Goal: Information Seeking & Learning: Learn about a topic

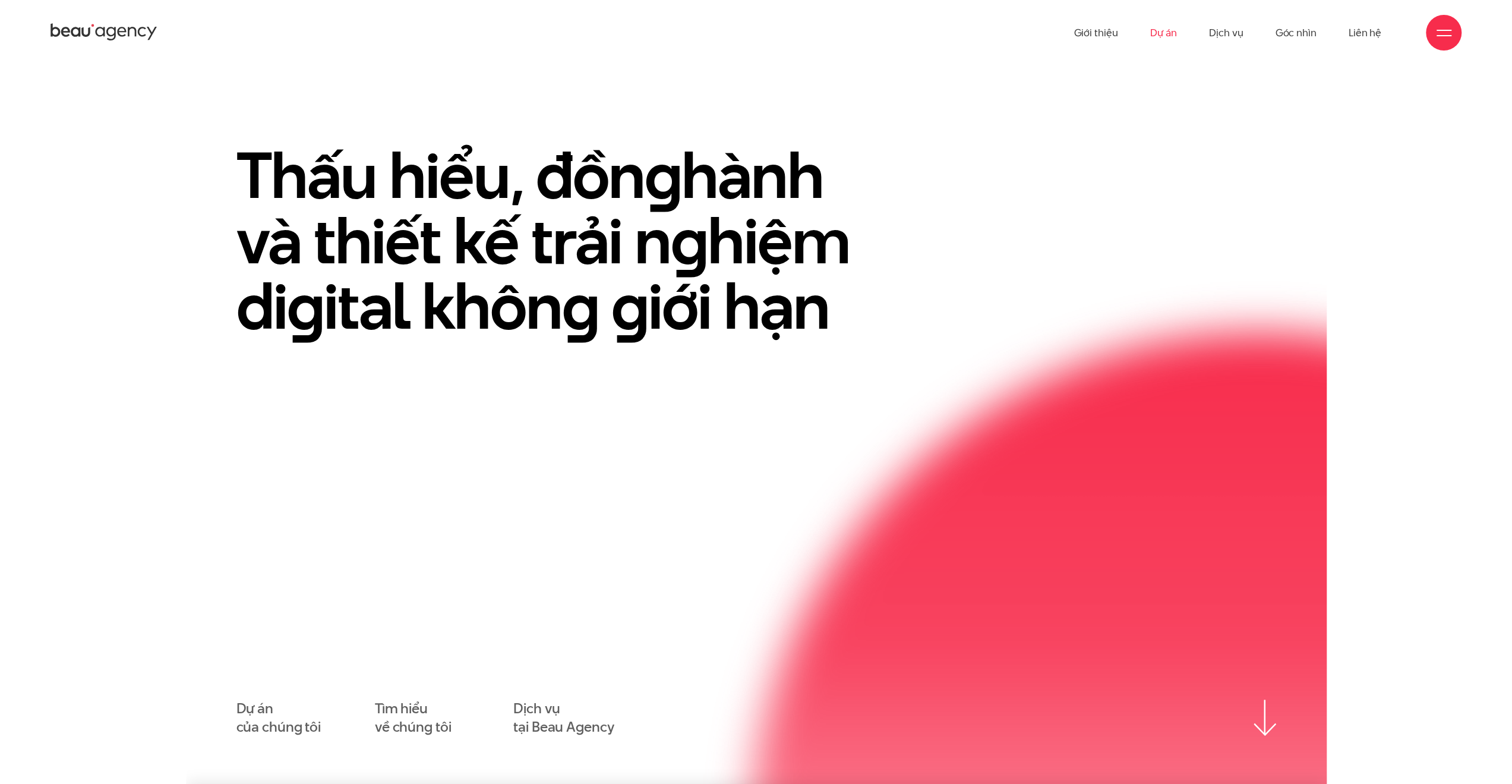
click at [1162, 43] on link "Dự án" at bounding box center [1163, 32] width 27 height 65
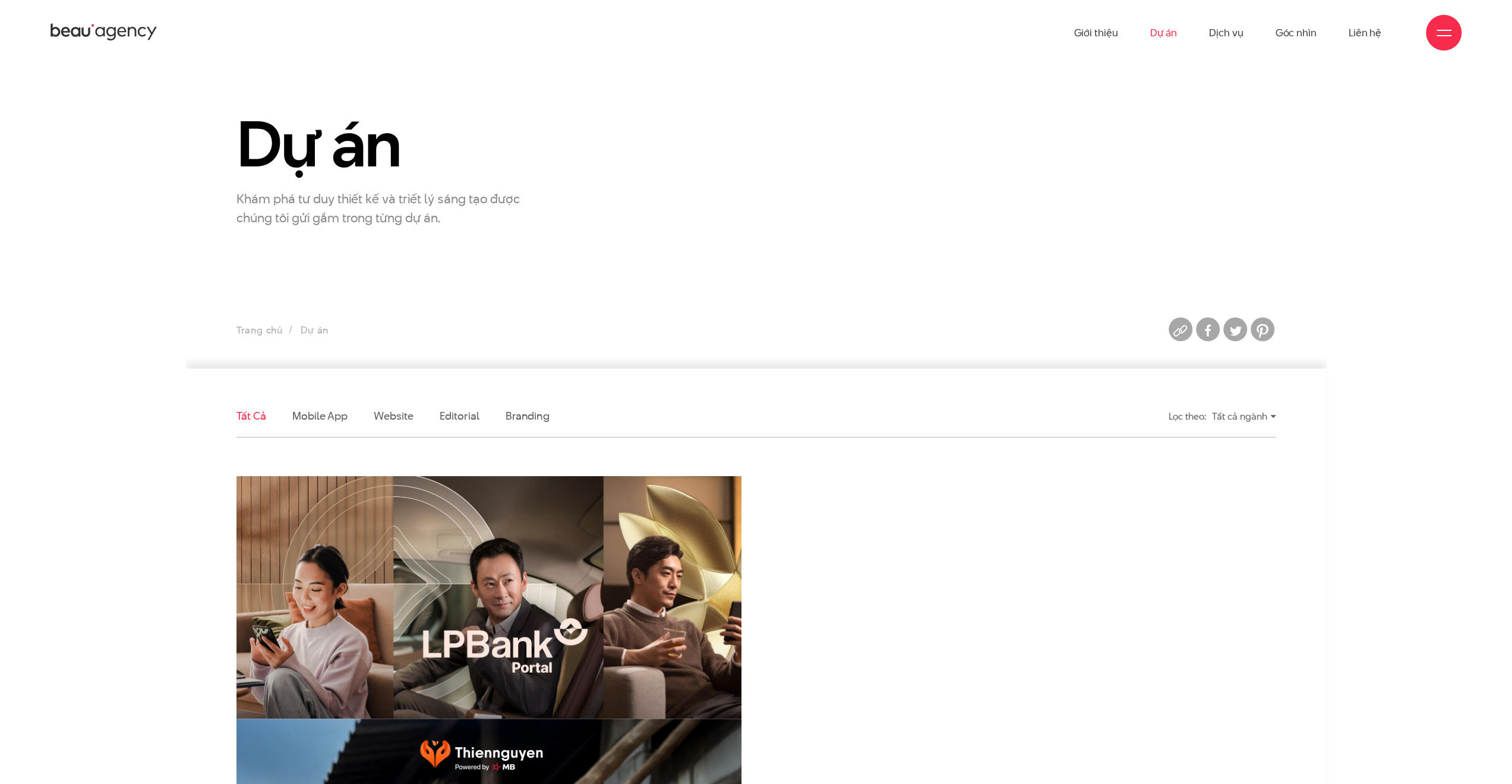
scroll to position [297, 0]
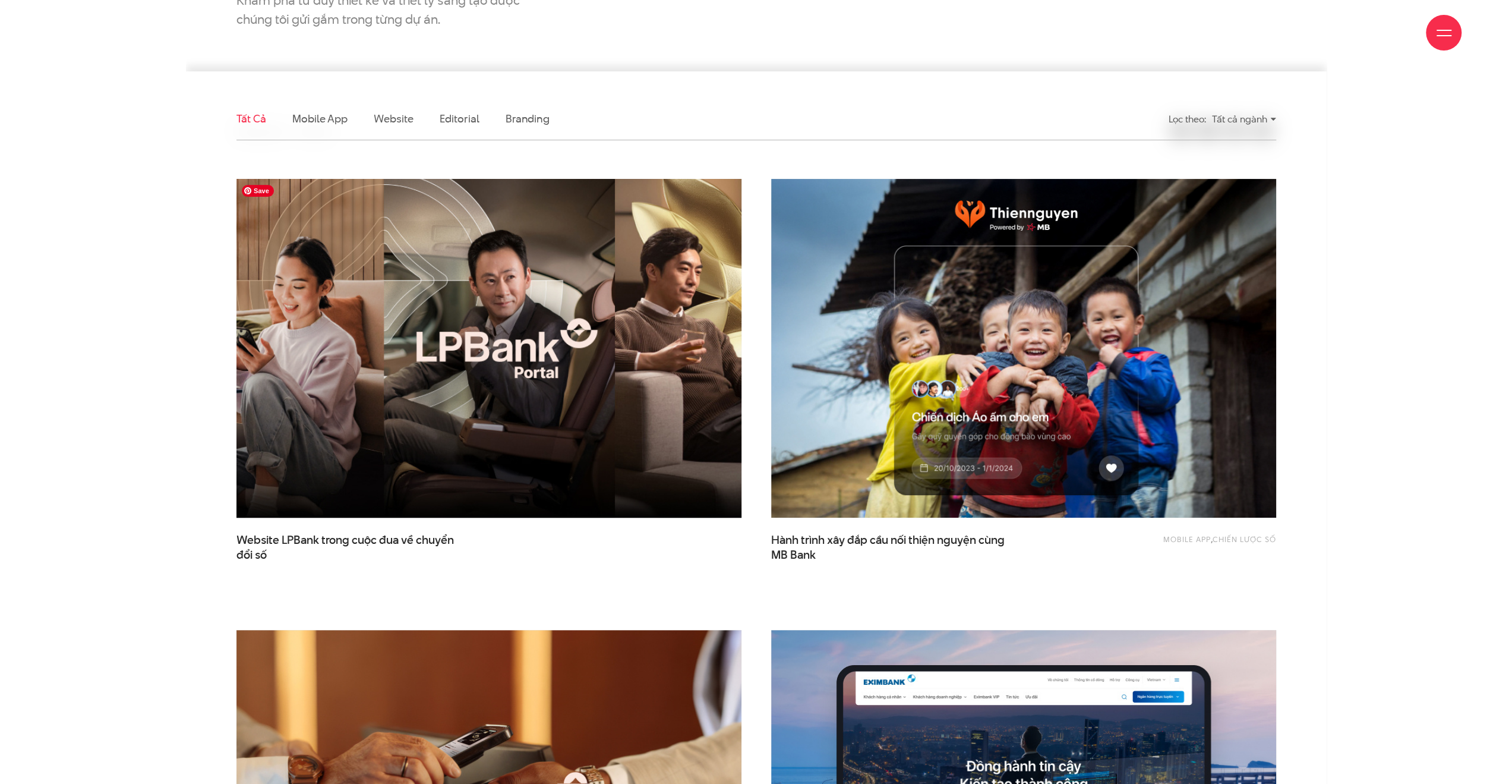
click at [682, 412] on img at bounding box center [488, 348] width 556 height 372
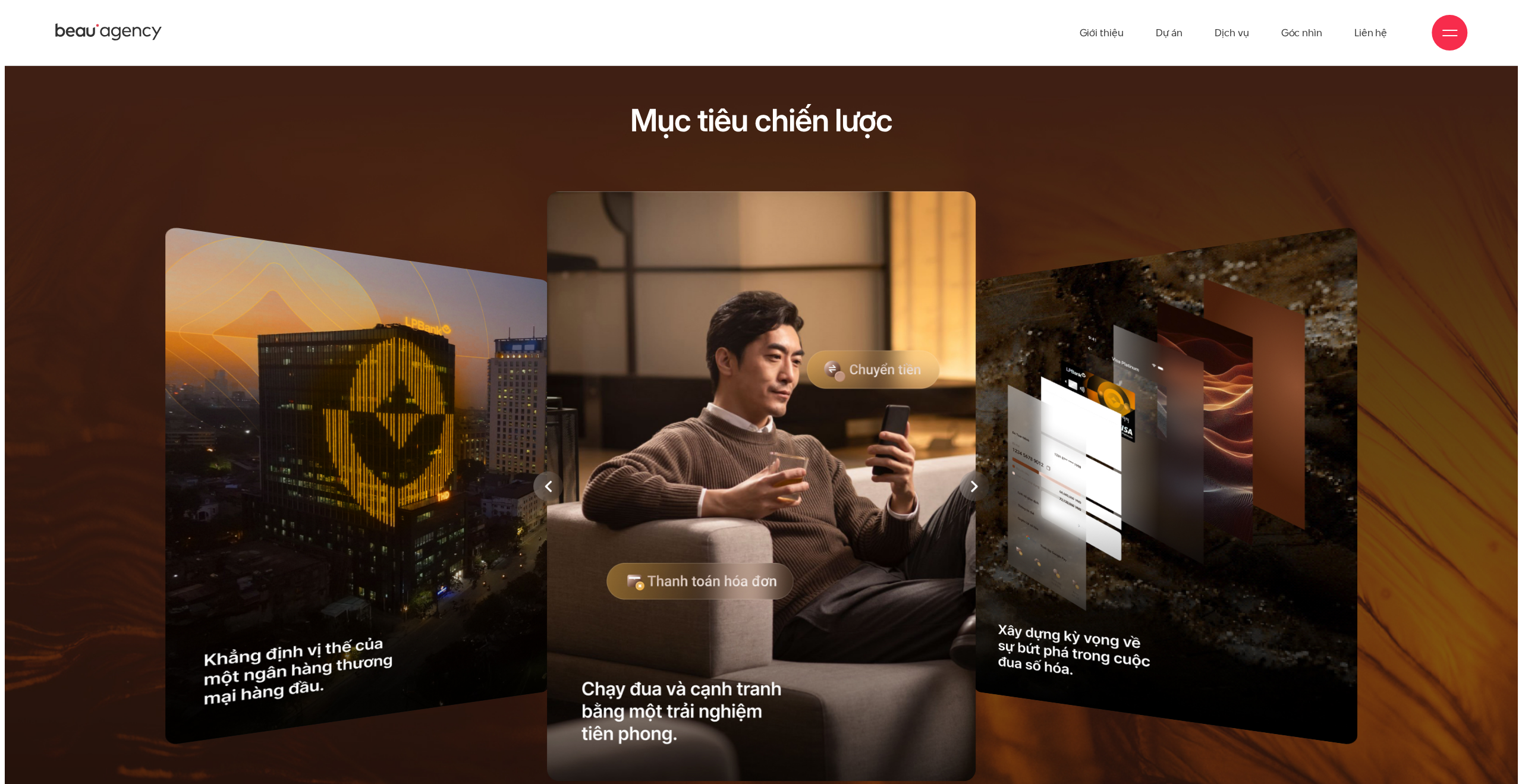
scroll to position [60, 0]
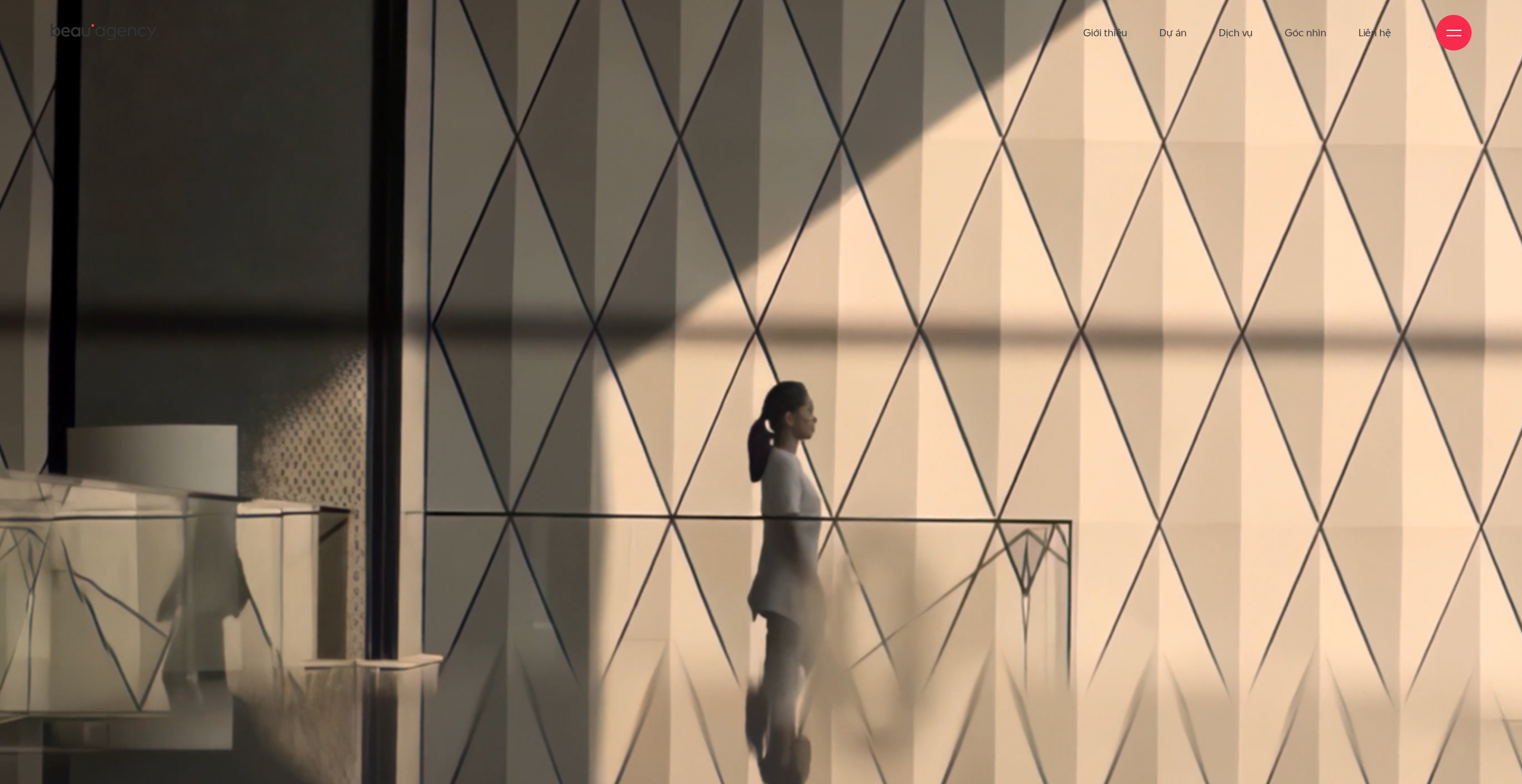
click at [1089, 379] on div at bounding box center [761, 416] width 1993 height 1220
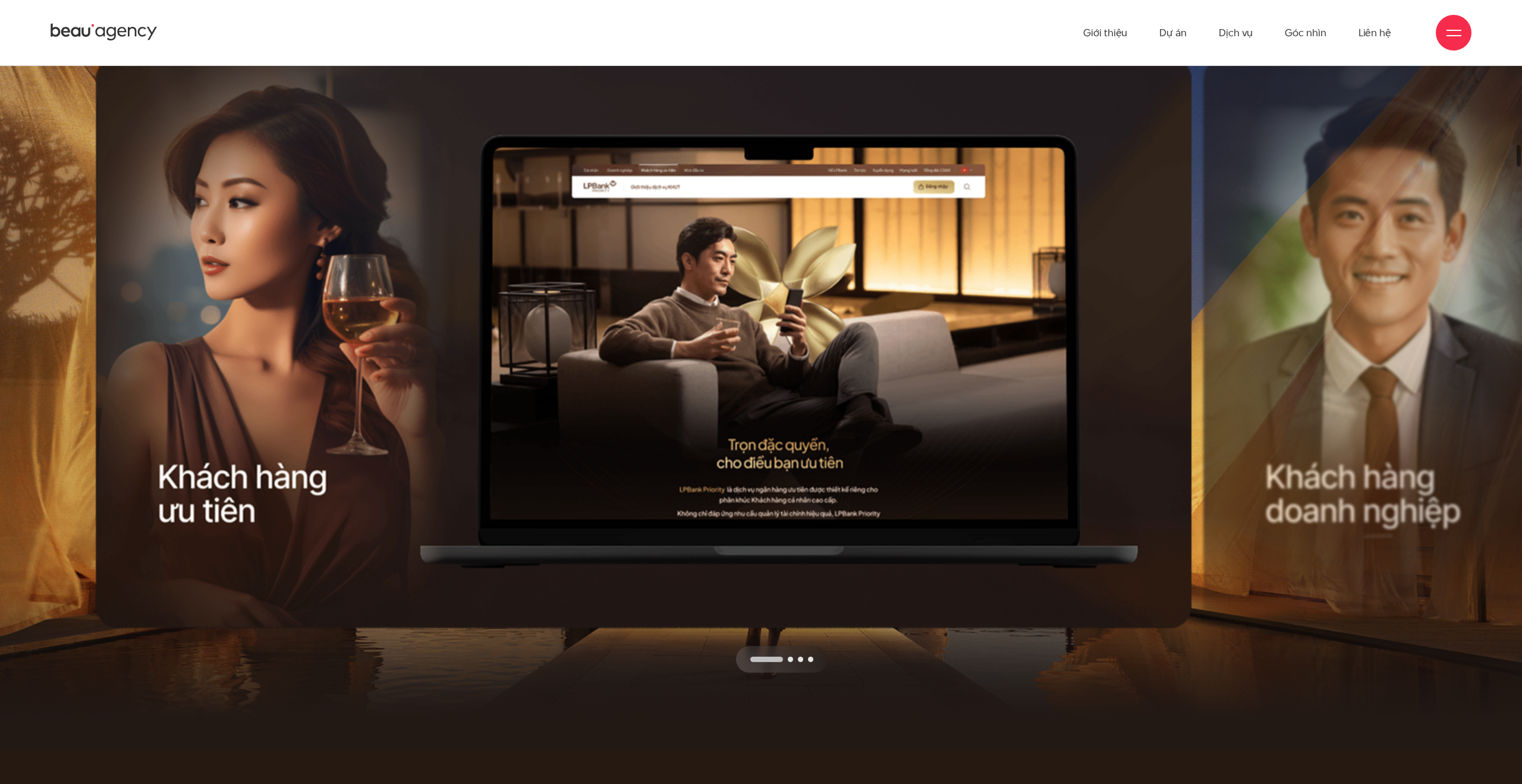
drag, startPoint x: 1042, startPoint y: 425, endPoint x: 735, endPoint y: 421, distance: 307.0
click at [736, 421] on div "Next slide" at bounding box center [926, 364] width 554 height 616
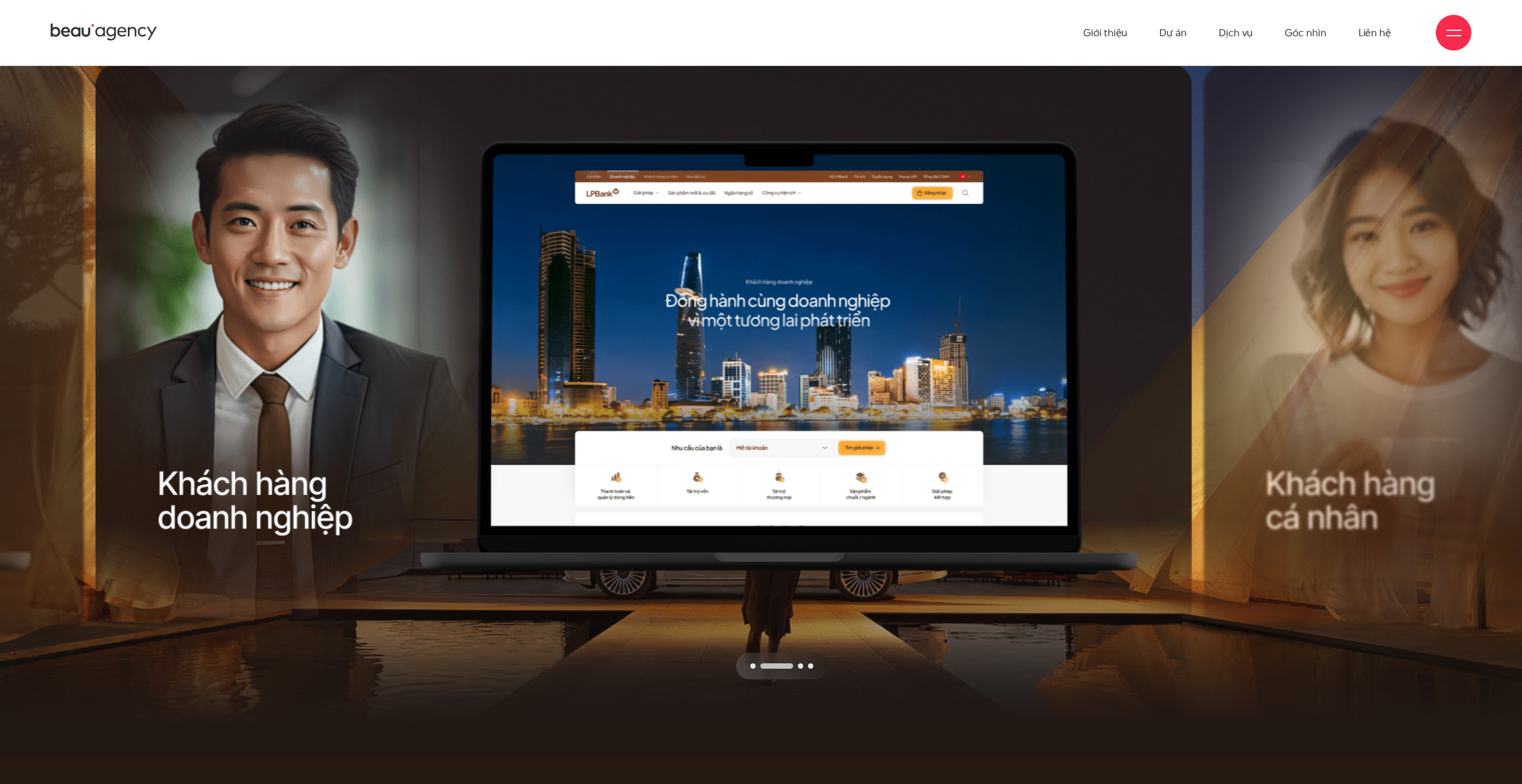
drag, startPoint x: 1001, startPoint y: 425, endPoint x: 712, endPoint y: 424, distance: 289.0
click at [726, 424] on div "Next slide" at bounding box center [926, 371] width 554 height 616
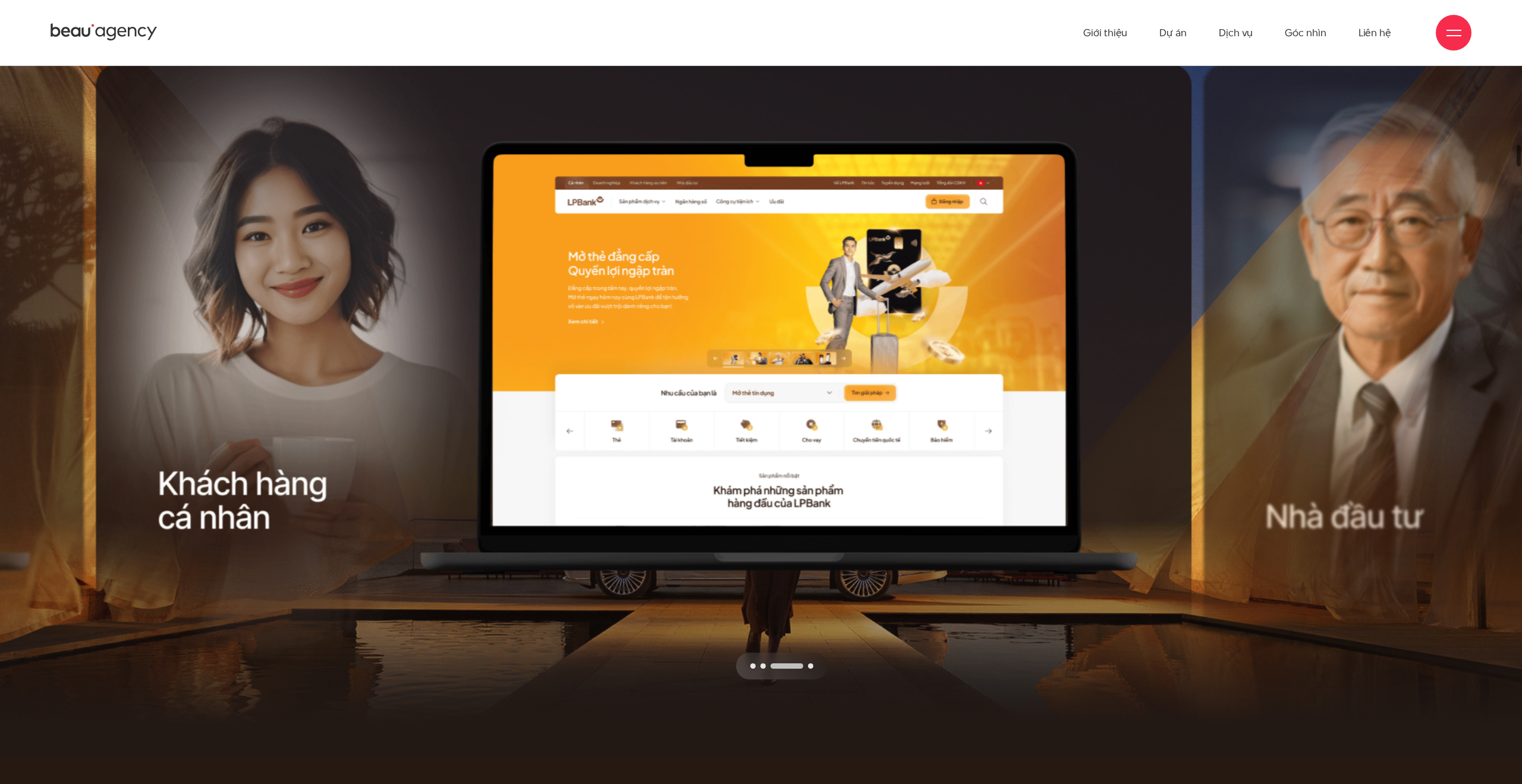
drag, startPoint x: 1092, startPoint y: 425, endPoint x: 805, endPoint y: 422, distance: 287.0
click at [805, 422] on div "Next slide" at bounding box center [926, 371] width 554 height 616
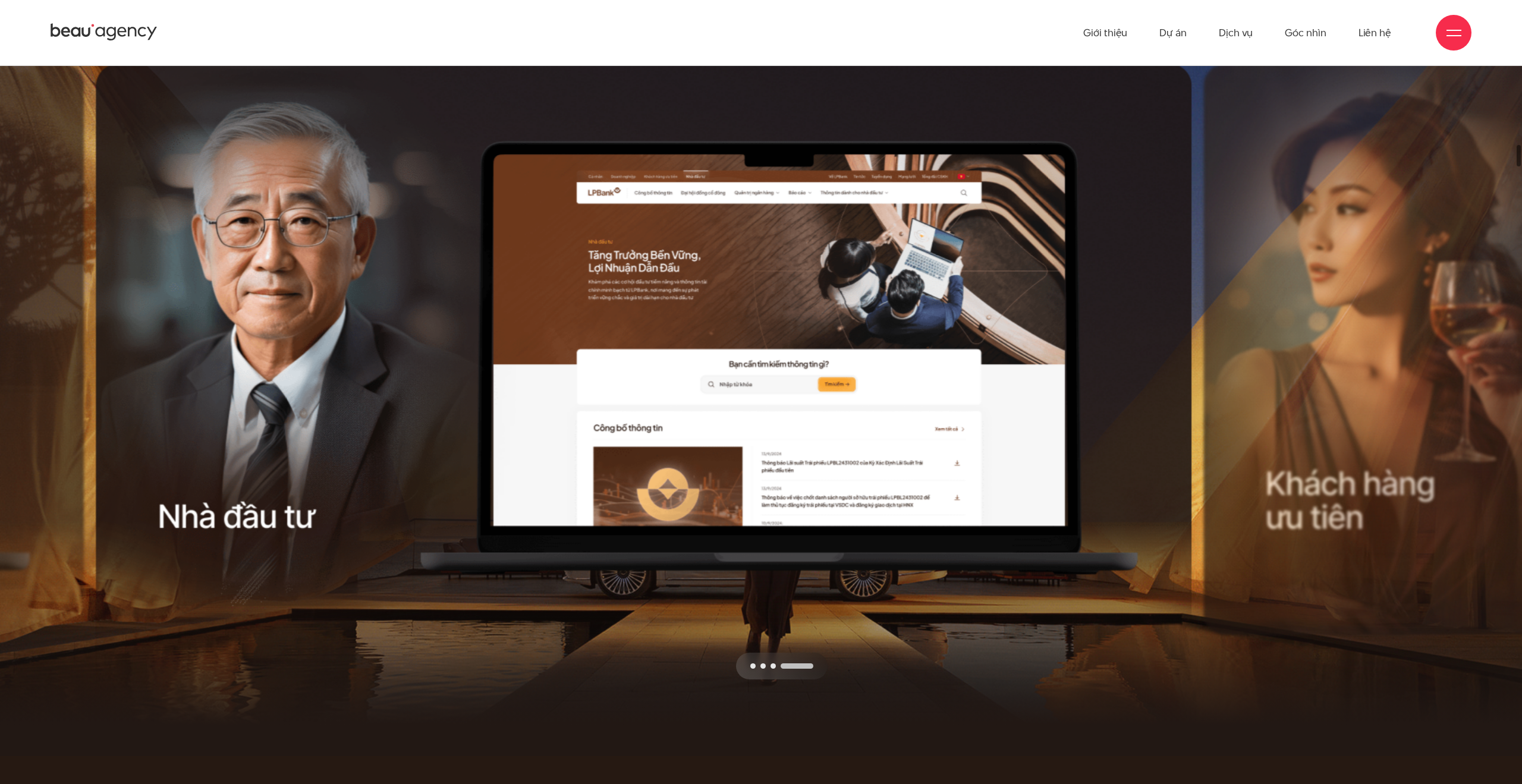
drag, startPoint x: 1168, startPoint y: 428, endPoint x: 827, endPoint y: 433, distance: 341.0
click at [827, 433] on div "Next slide" at bounding box center [926, 371] width 554 height 616
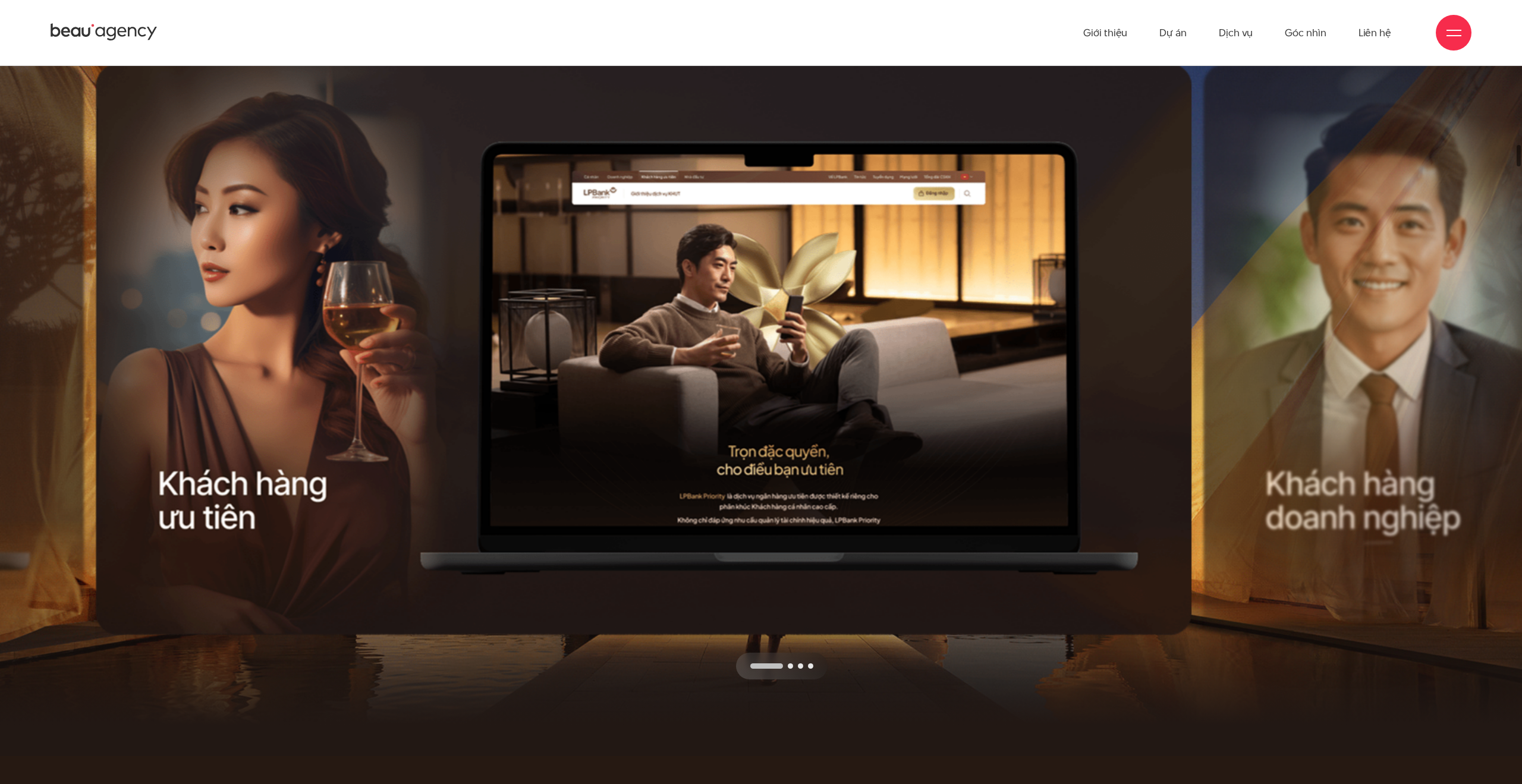
drag, startPoint x: 1132, startPoint y: 427, endPoint x: 793, endPoint y: 428, distance: 339.0
click at [796, 428] on div "Next slide" at bounding box center [926, 371] width 554 height 616
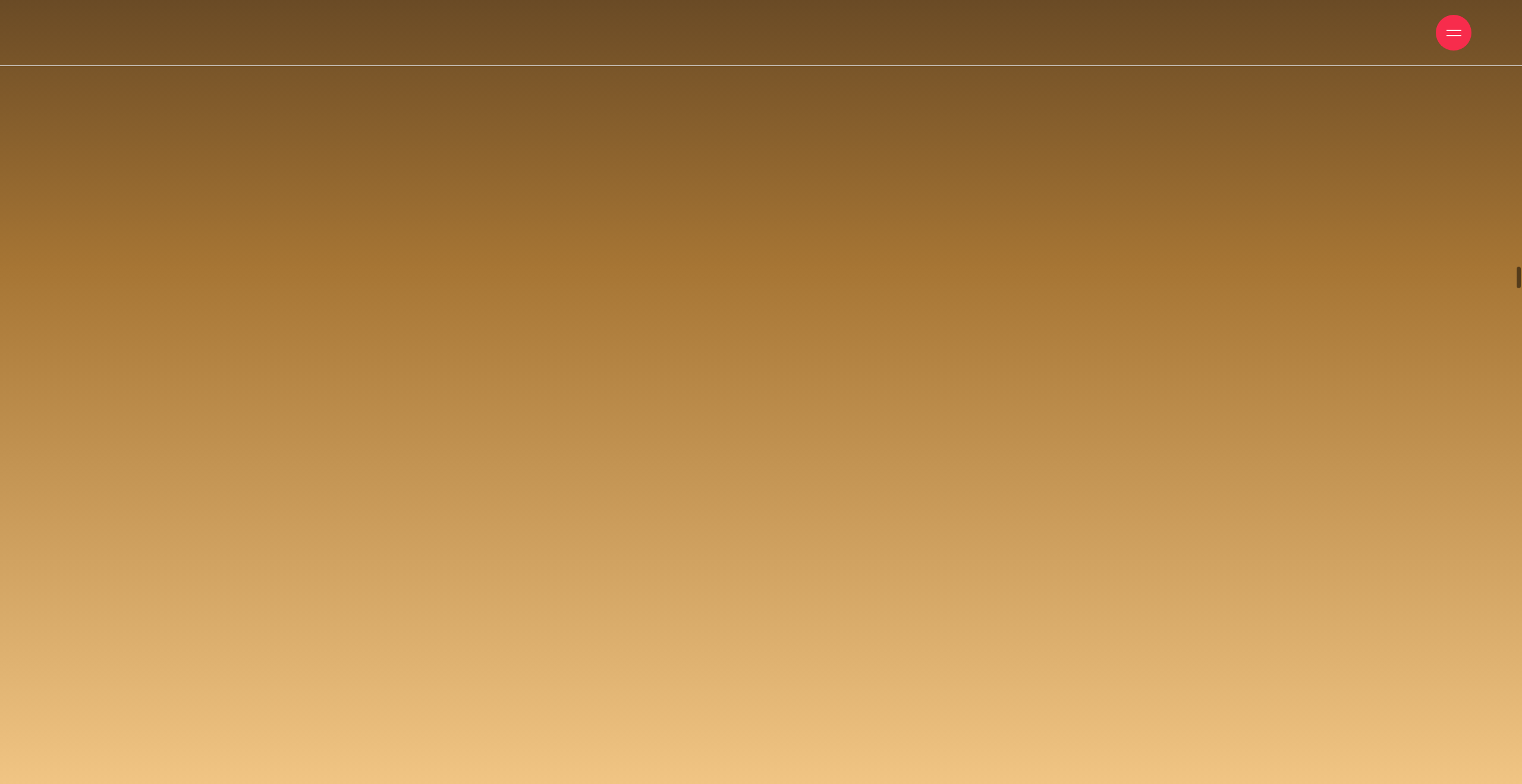
scroll to position [0, 0]
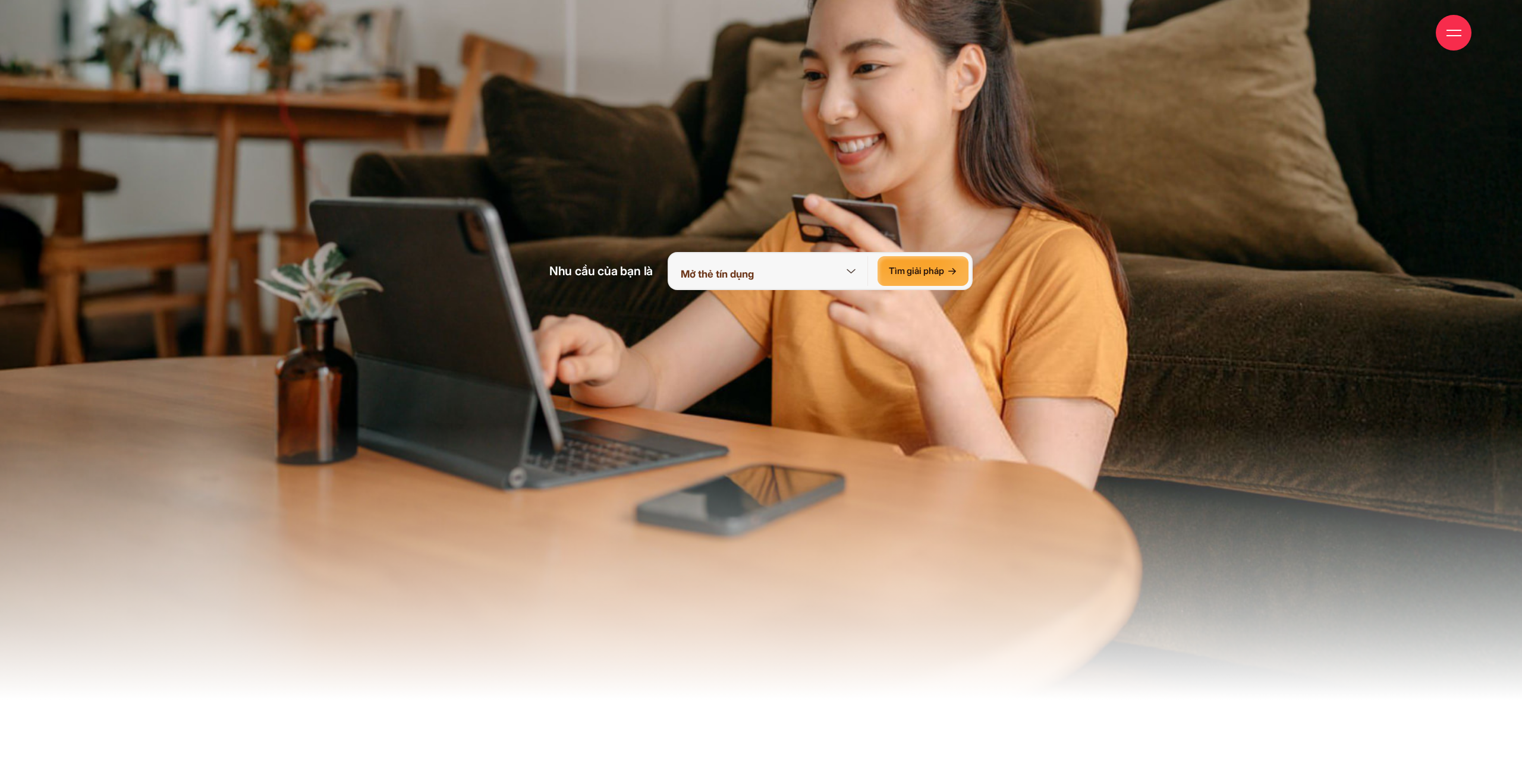
click at [851, 273] on icon at bounding box center [851, 271] width 9 height 4
click at [856, 277] on icon at bounding box center [850, 271] width 15 height 15
click at [848, 273] on icon at bounding box center [850, 271] width 15 height 15
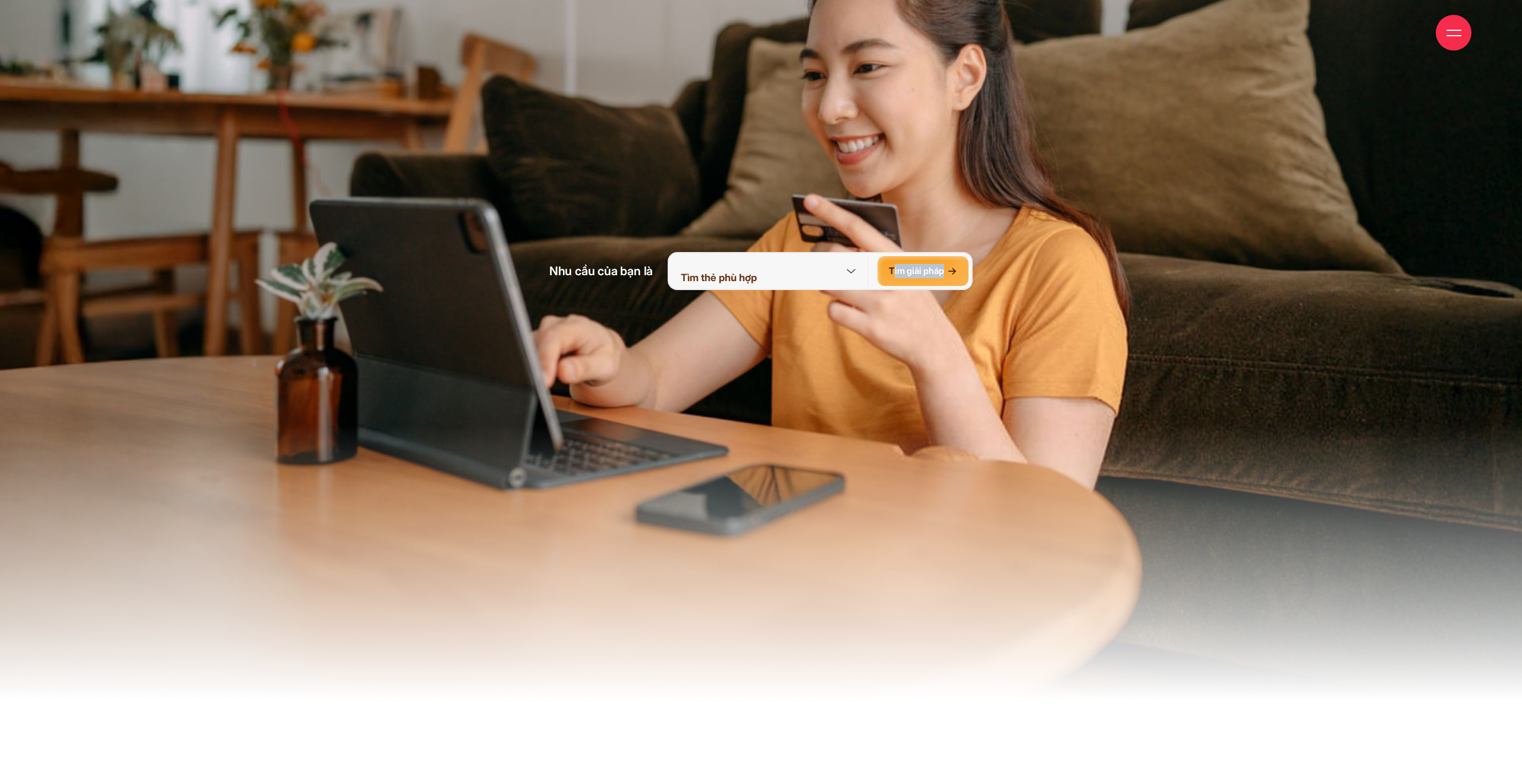
click at [848, 273] on icon at bounding box center [850, 271] width 15 height 15
click at [1145, 287] on img at bounding box center [761, 195] width 1522 height 1143
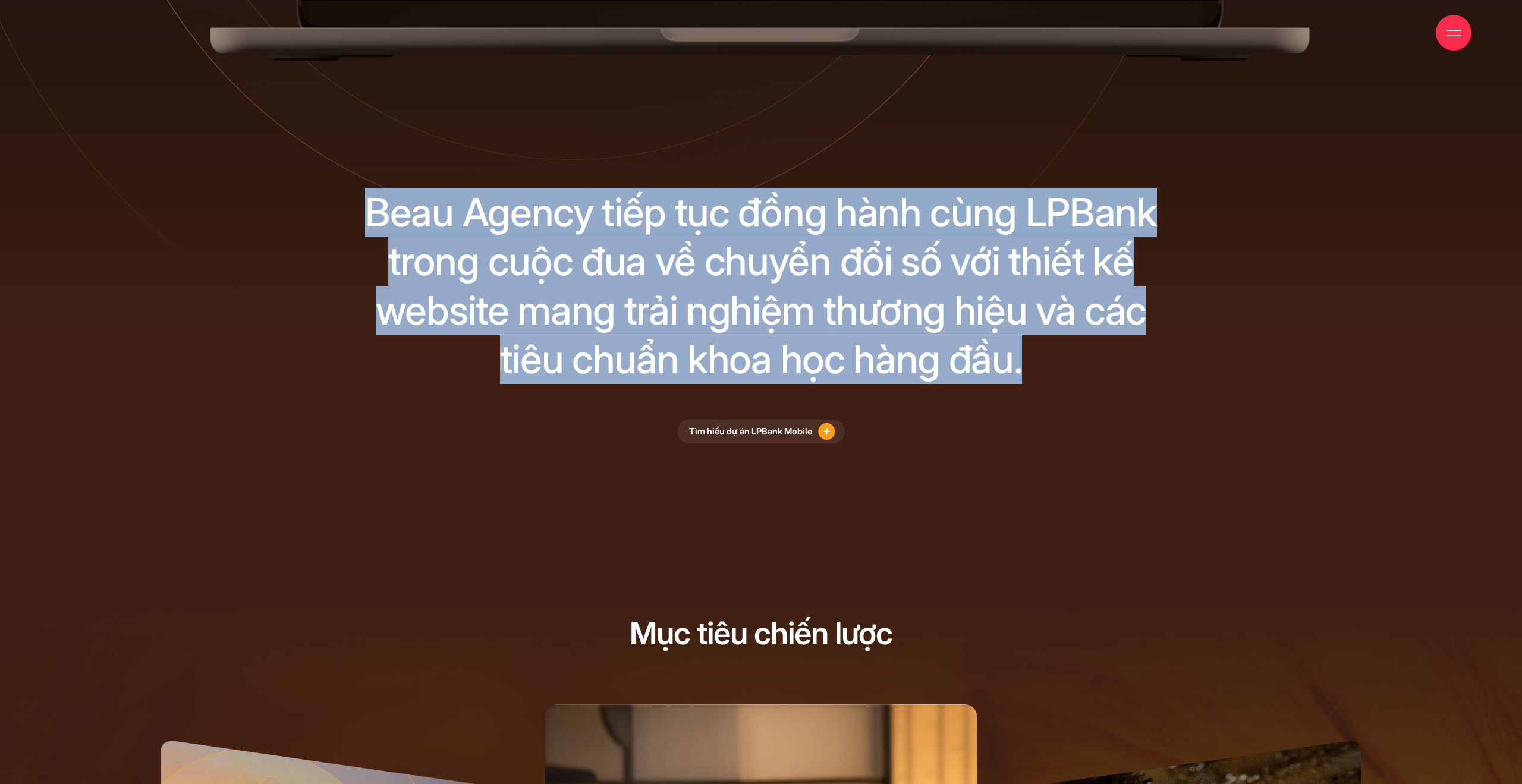
drag, startPoint x: 378, startPoint y: 217, endPoint x: 1003, endPoint y: 351, distance: 639.2
click at [1003, 351] on div "Beau Agency tiếp tục đồng hành cùng LPBank trong cuộc đua về chuyển đổi số với …" at bounding box center [761, 286] width 839 height 196
copy div "Beau Agency tiếp tục đồng hành cùng LPBank trong cuộc đua về chuyển đổi số với …"
